Goal: Information Seeking & Learning: Understand process/instructions

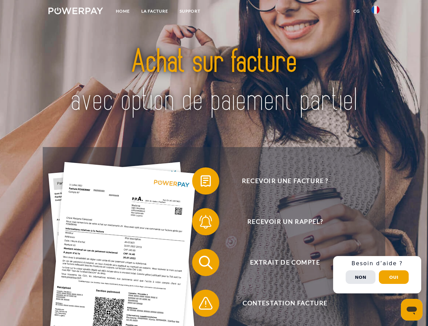
click at [76, 12] on img at bounding box center [75, 10] width 55 height 7
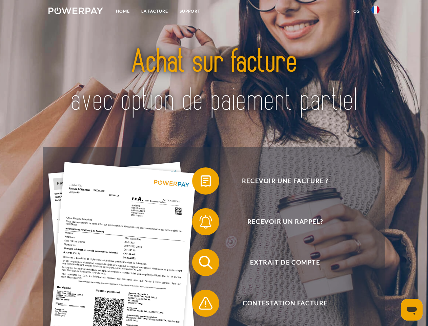
click at [376, 12] on img at bounding box center [376, 10] width 8 height 8
click at [357, 11] on link "CG" at bounding box center [357, 11] width 18 height 12
click at [201, 182] on span at bounding box center [196, 181] width 34 height 34
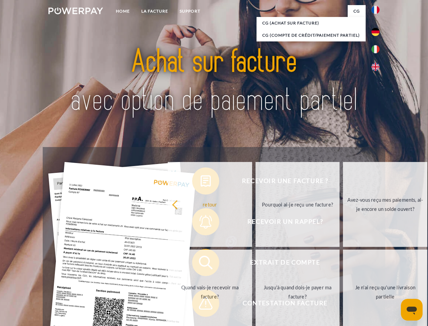
click at [201, 223] on div "Recevoir une facture ? Recevoir un rappel? Extrait de compte retour" at bounding box center [214, 282] width 342 height 271
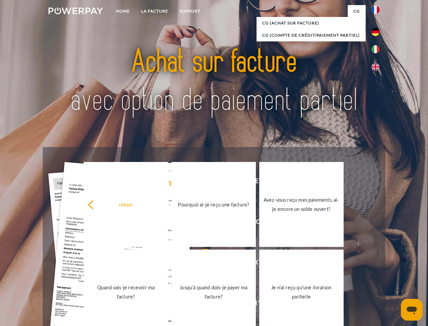
click at [201, 263] on link "Jusqu'à quand dois-je payer ma facture?" at bounding box center [214, 291] width 84 height 85
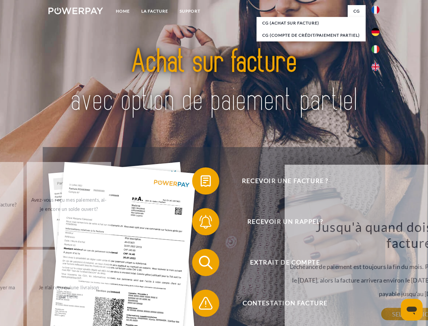
click at [201, 304] on span at bounding box center [196, 303] width 34 height 34
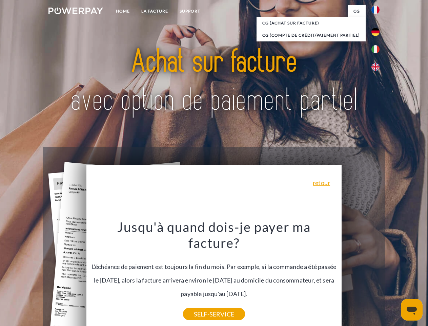
click at [377, 274] on div "Recevoir une facture ? Recevoir un rappel? Extrait de compte retour" at bounding box center [214, 282] width 342 height 271
click at [361, 276] on span "Extrait de compte" at bounding box center [285, 262] width 166 height 27
click at [394, 277] on header "Home LA FACTURE Support" at bounding box center [214, 234] width 428 height 468
